Goal: Task Accomplishment & Management: Complete application form

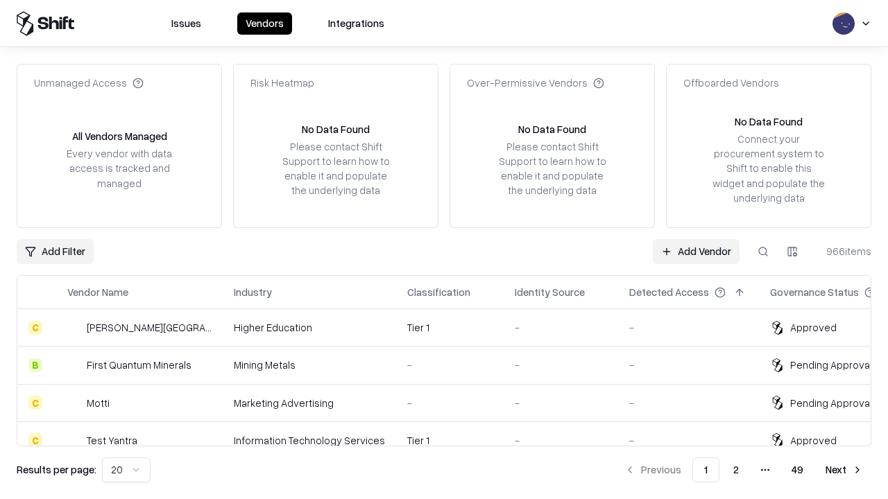
click at [696, 251] on link "Add Vendor" at bounding box center [696, 251] width 87 height 25
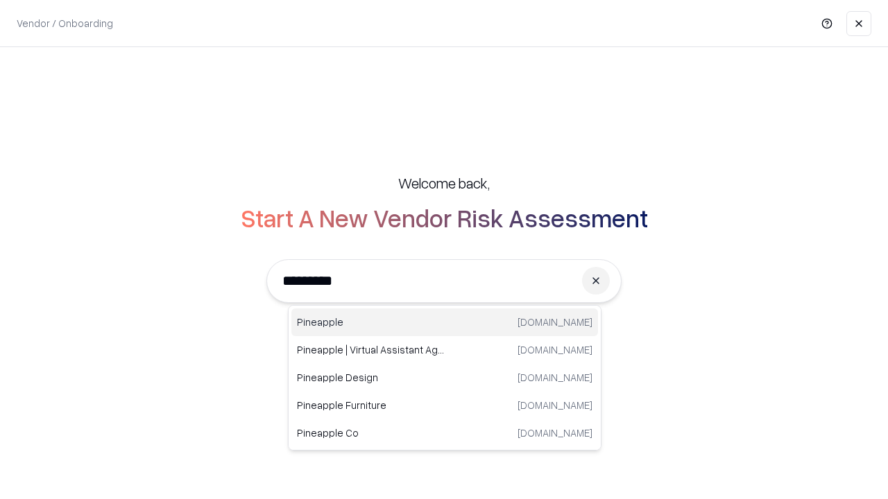
click at [444, 322] on div "Pineapple [DOMAIN_NAME]" at bounding box center [444, 323] width 307 height 28
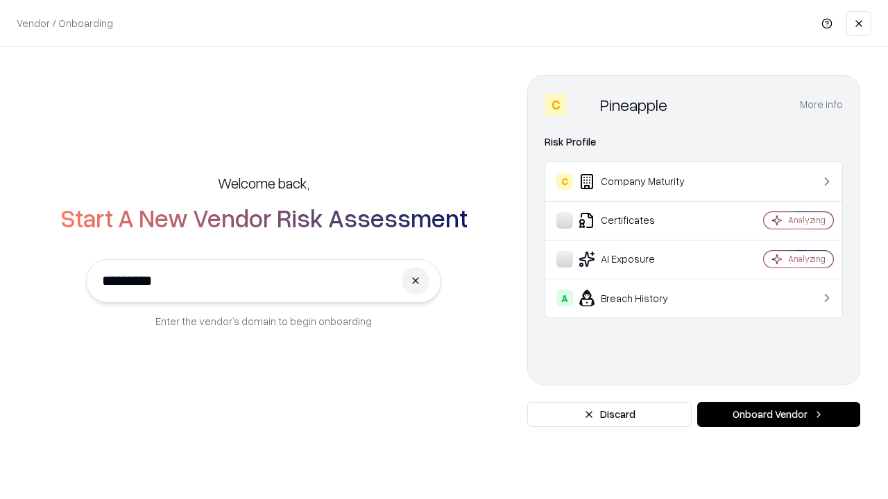
type input "*********"
click at [778, 415] on button "Onboard Vendor" at bounding box center [778, 414] width 163 height 25
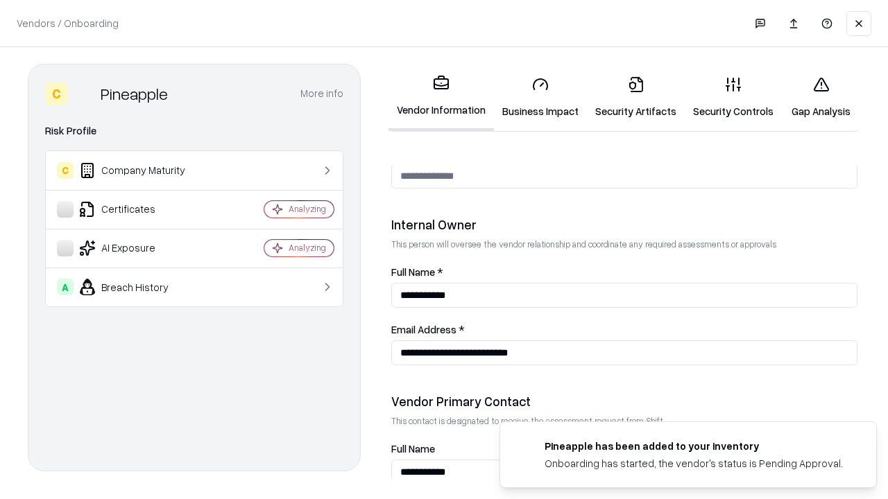
scroll to position [718, 0]
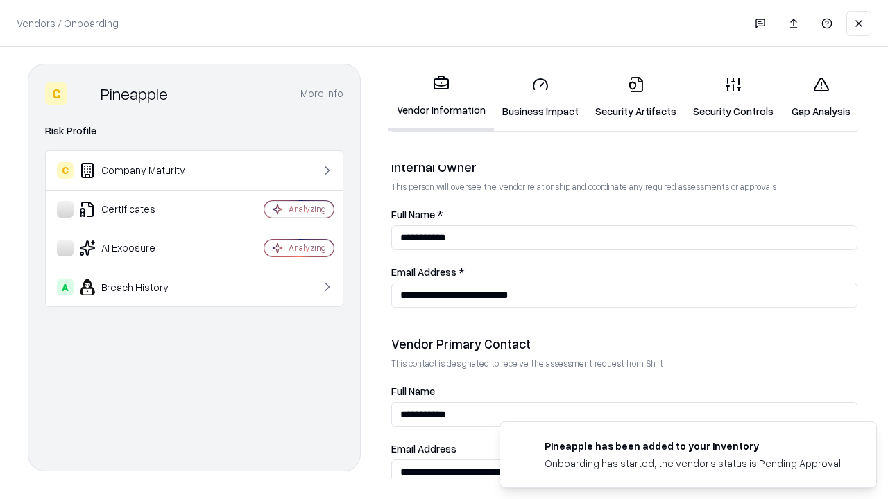
click at [540, 97] on link "Business Impact" at bounding box center [540, 97] width 93 height 64
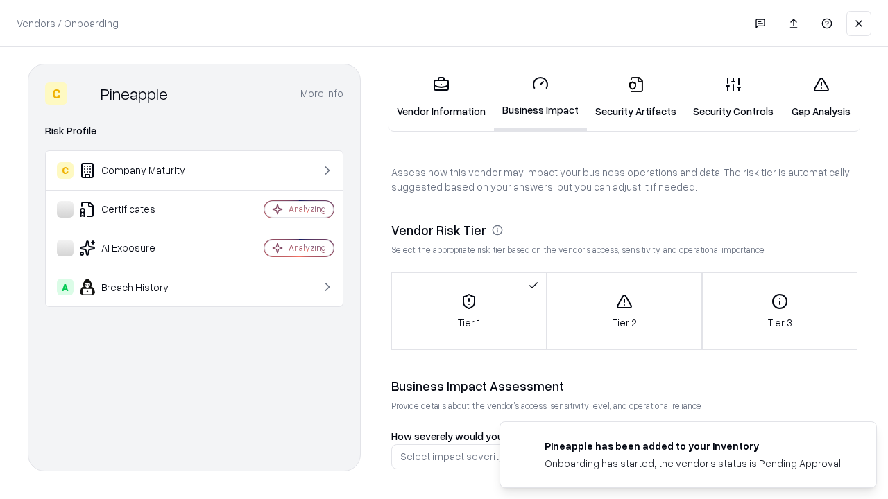
click at [635, 97] on link "Security Artifacts" at bounding box center [636, 97] width 98 height 64
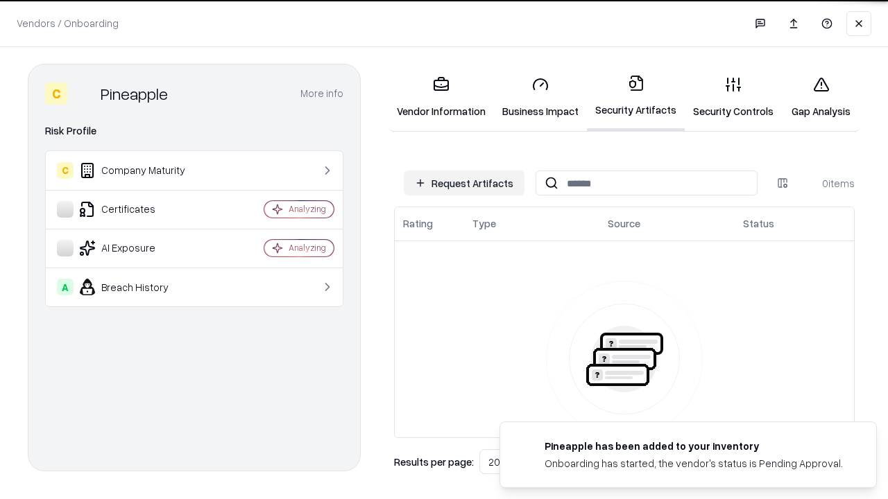
click at [464, 183] on button "Request Artifacts" at bounding box center [464, 183] width 121 height 25
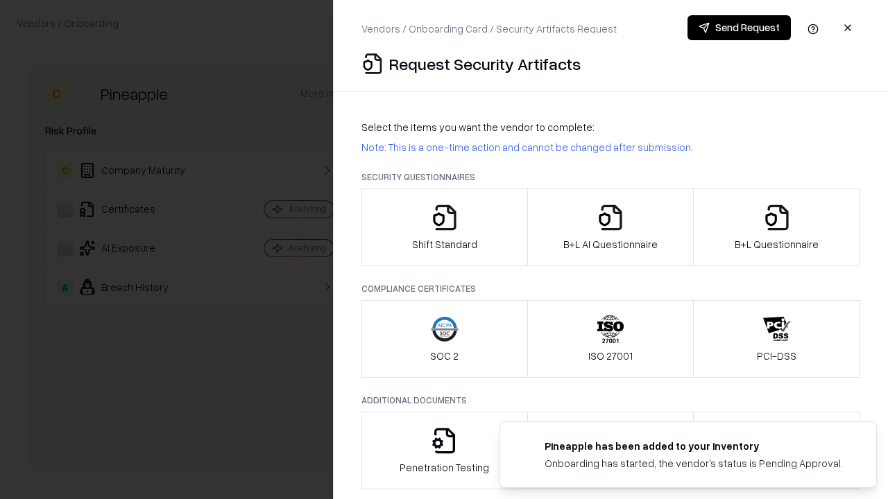
click at [444, 227] on icon "button" at bounding box center [445, 218] width 28 height 28
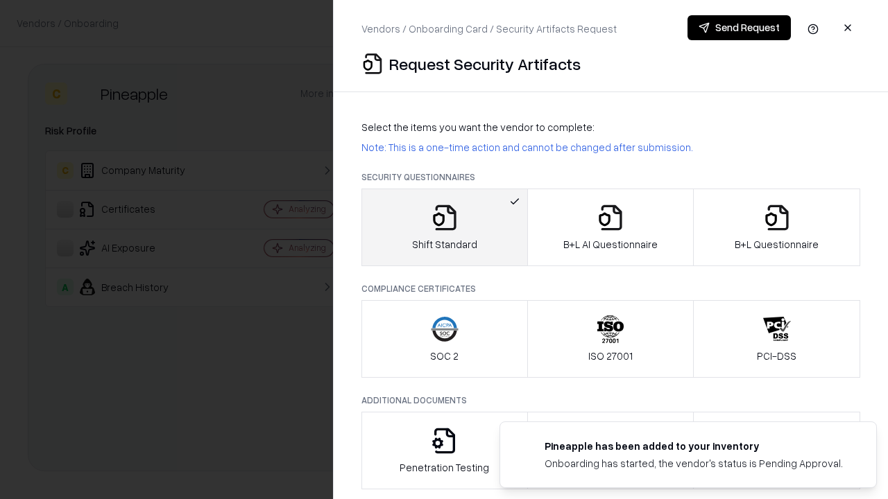
click at [739, 28] on button "Send Request" at bounding box center [738, 27] width 103 height 25
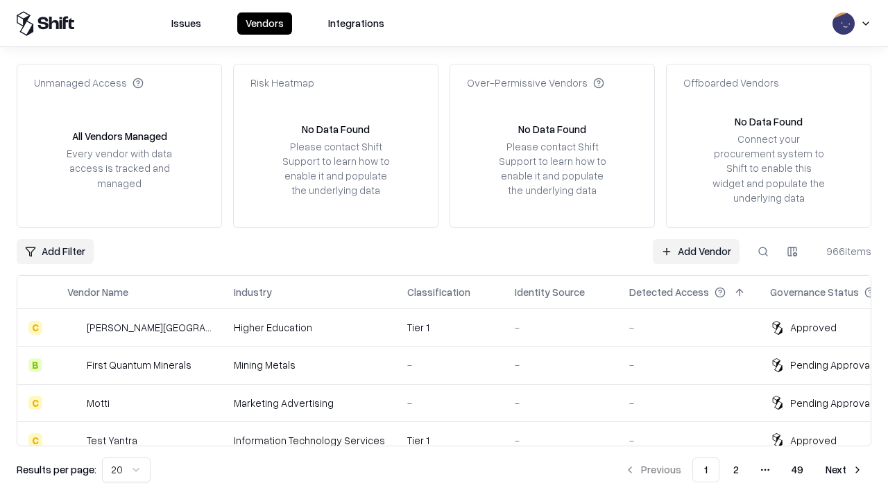
click at [763, 251] on button at bounding box center [762, 251] width 25 height 25
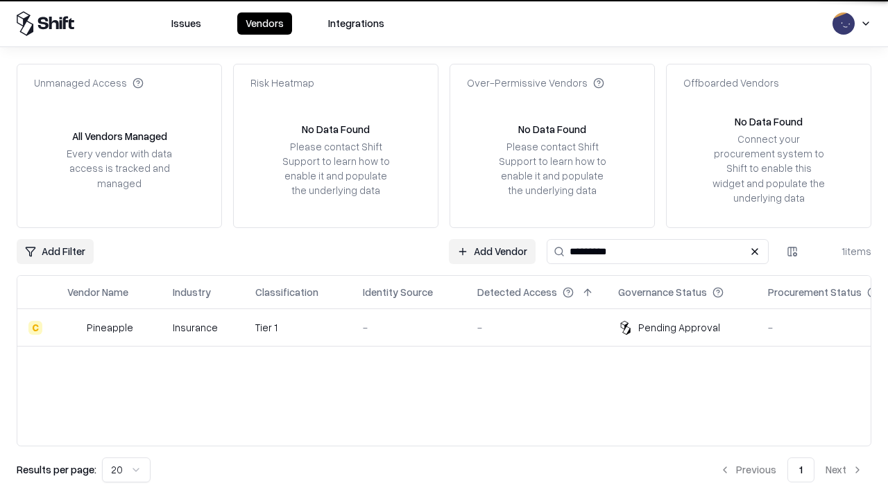
type input "*********"
click at [452, 327] on div "-" at bounding box center [409, 327] width 92 height 15
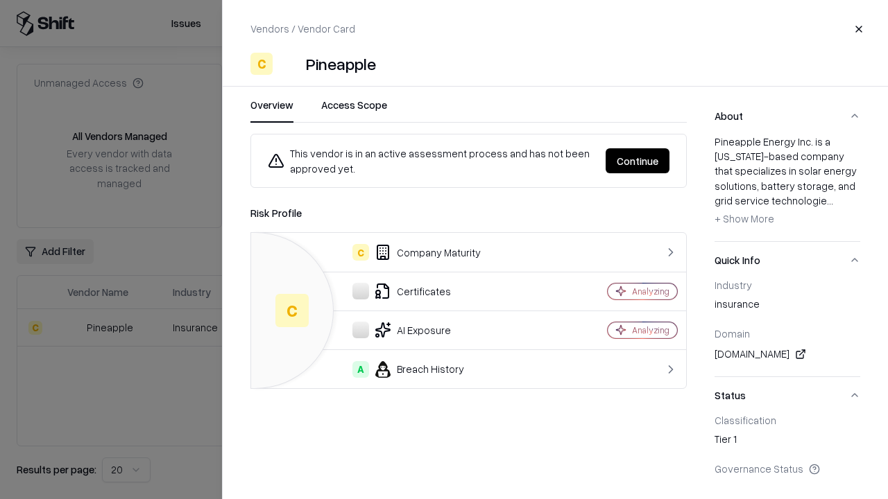
click at [637, 161] on button "Continue" at bounding box center [637, 160] width 64 height 25
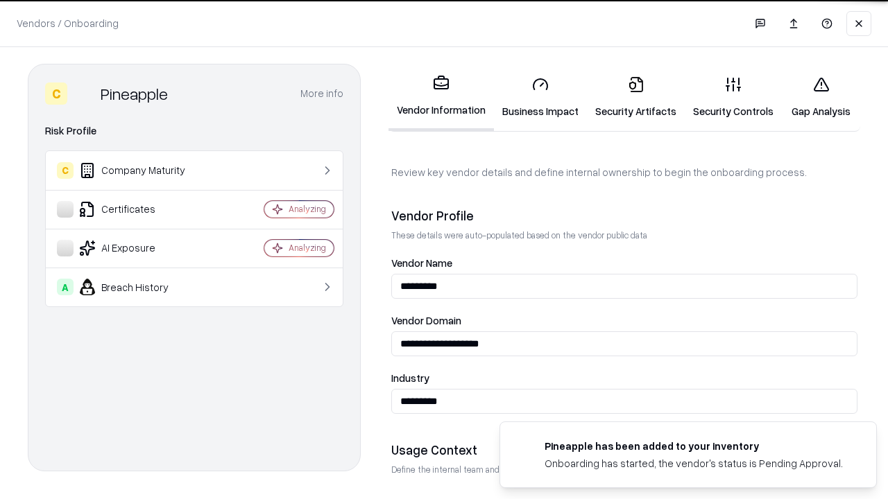
click at [635, 97] on link "Security Artifacts" at bounding box center [636, 97] width 98 height 64
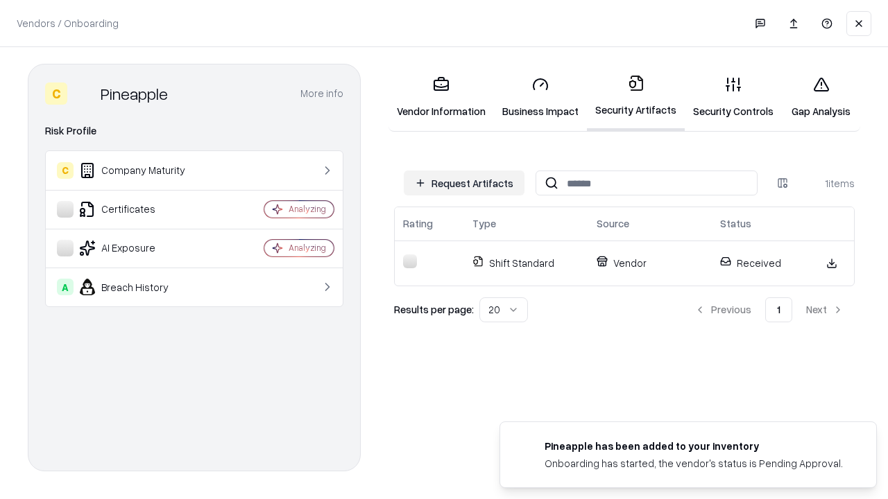
click at [820, 97] on link "Gap Analysis" at bounding box center [821, 97] width 78 height 64
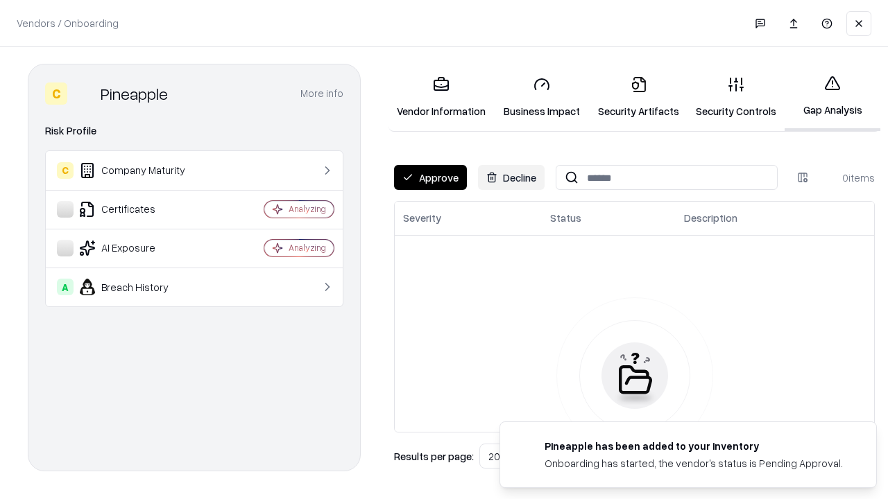
click at [430, 178] on button "Approve" at bounding box center [430, 177] width 73 height 25
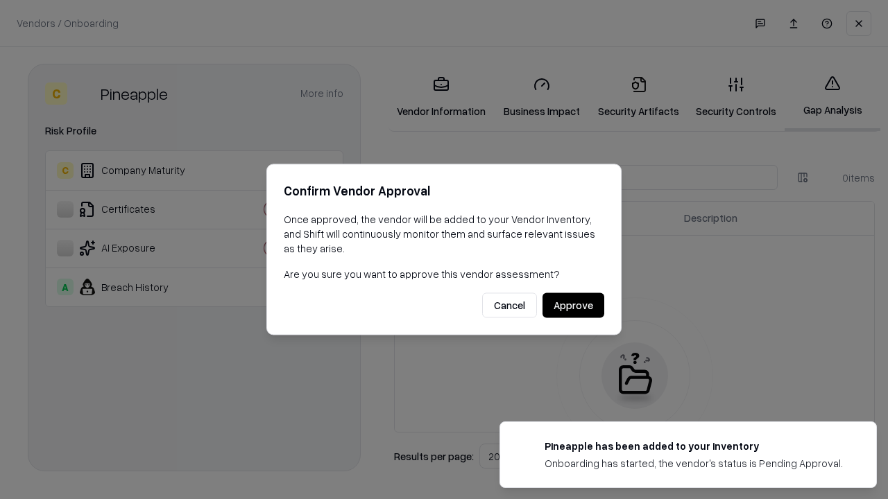
click at [573, 305] on button "Approve" at bounding box center [573, 305] width 62 height 25
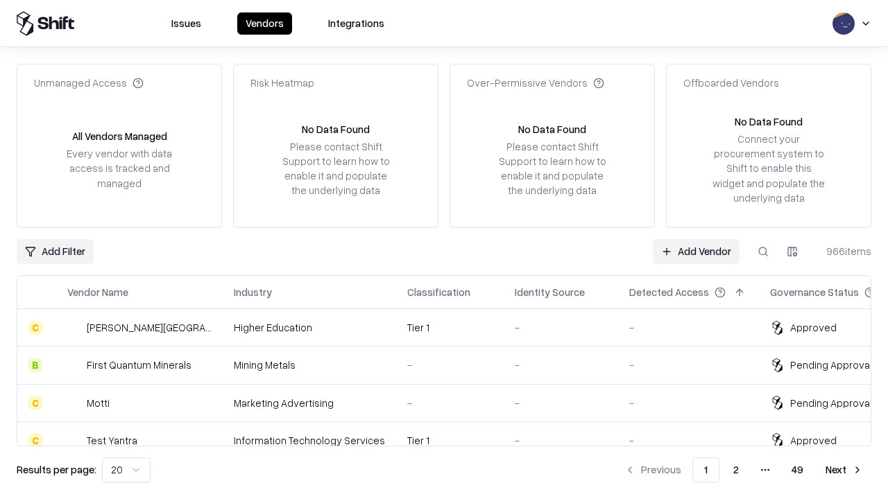
type input "*********"
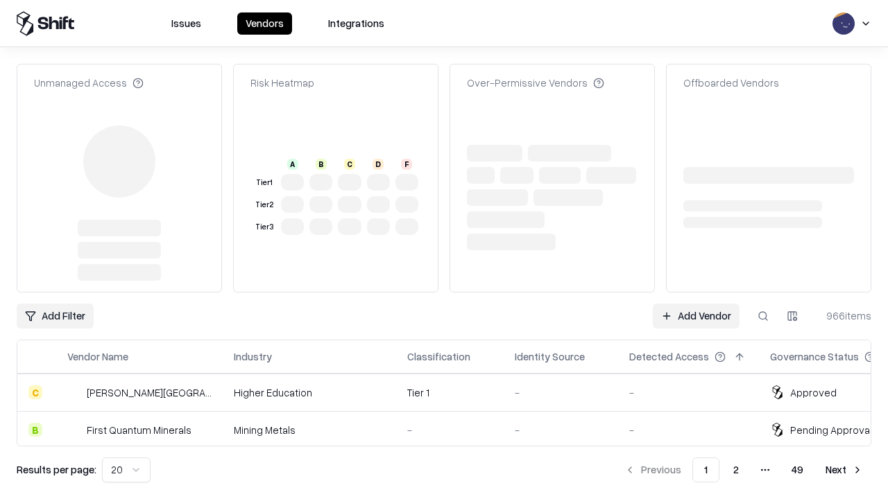
click at [696, 304] on link "Add Vendor" at bounding box center [696, 316] width 87 height 25
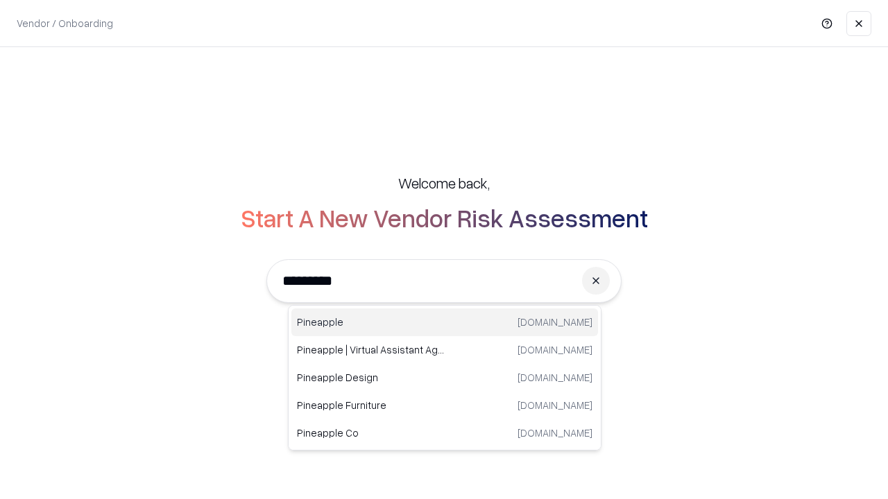
click at [444, 322] on div "Pineapple [DOMAIN_NAME]" at bounding box center [444, 323] width 307 height 28
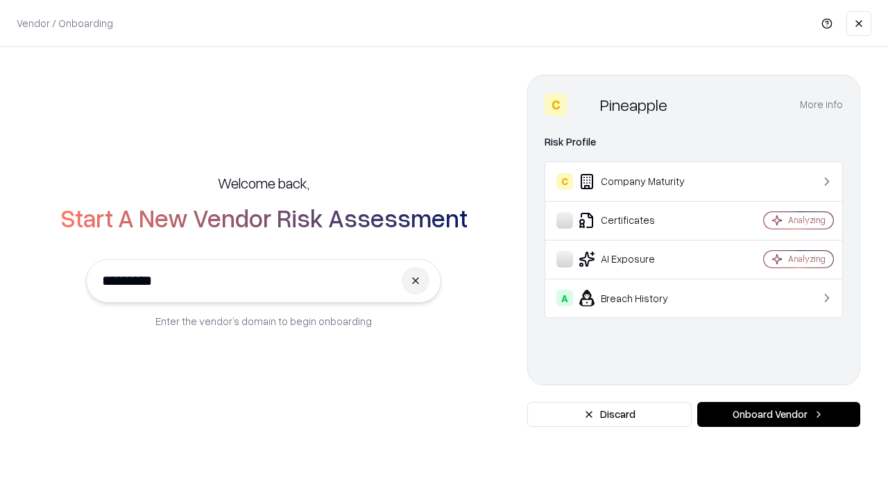
type input "*********"
click at [778, 415] on button "Onboard Vendor" at bounding box center [778, 414] width 163 height 25
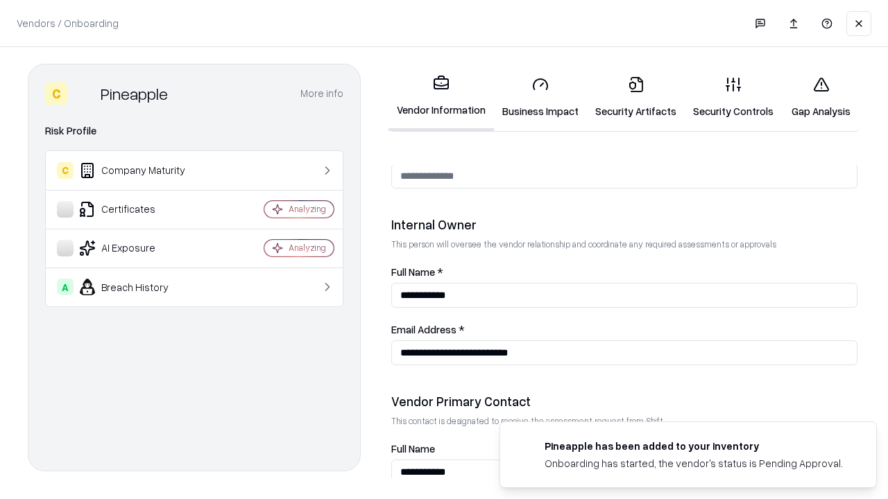
scroll to position [718, 0]
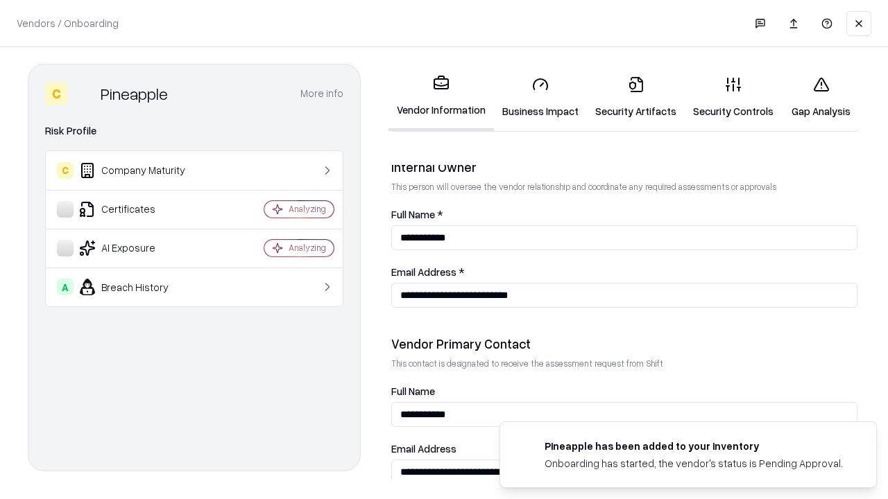
click at [820, 97] on link "Gap Analysis" at bounding box center [821, 97] width 78 height 64
